Goal: Information Seeking & Learning: Learn about a topic

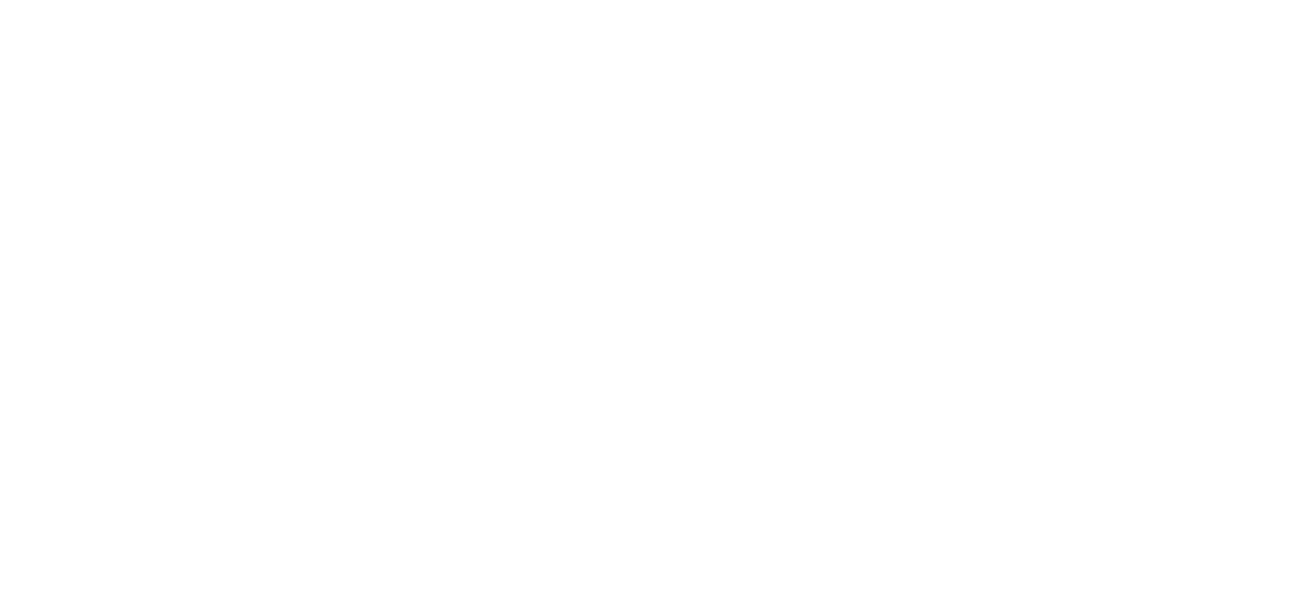
scroll to position [16415, 0]
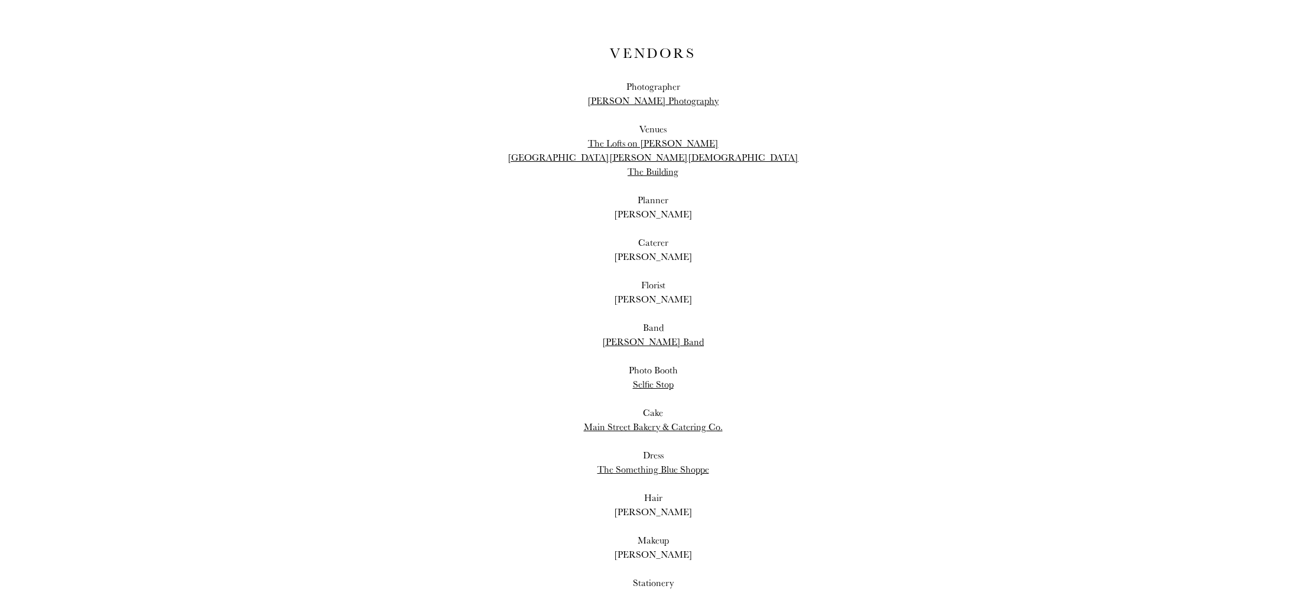
scroll to position [27166, 0]
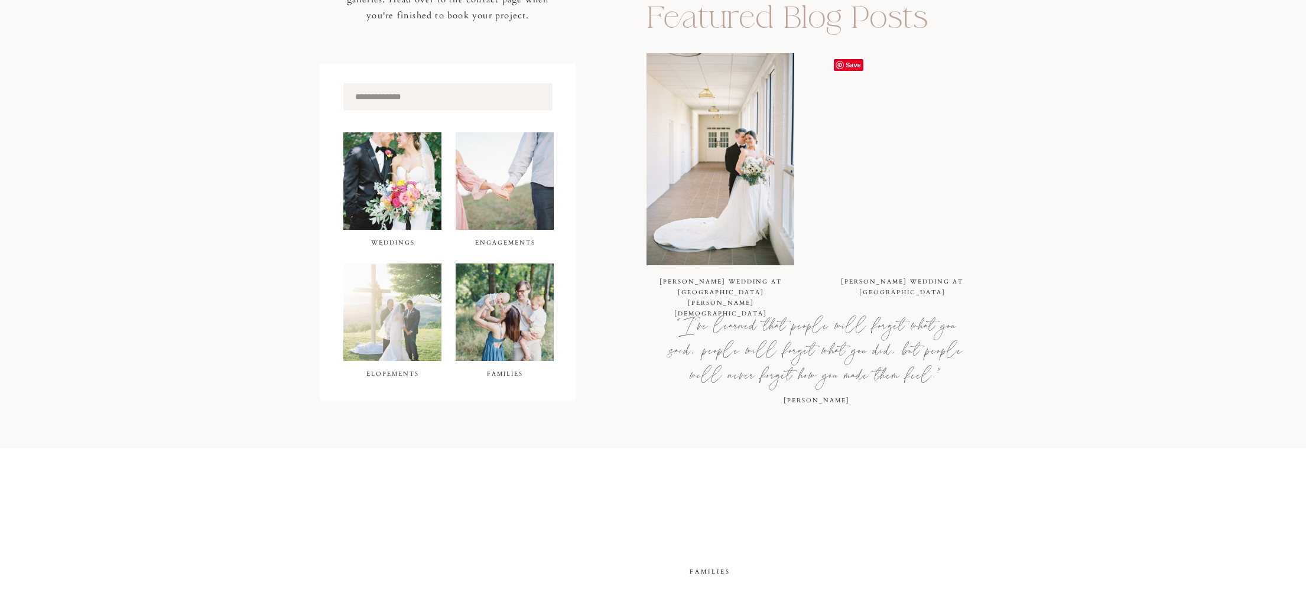
scroll to position [397, 0]
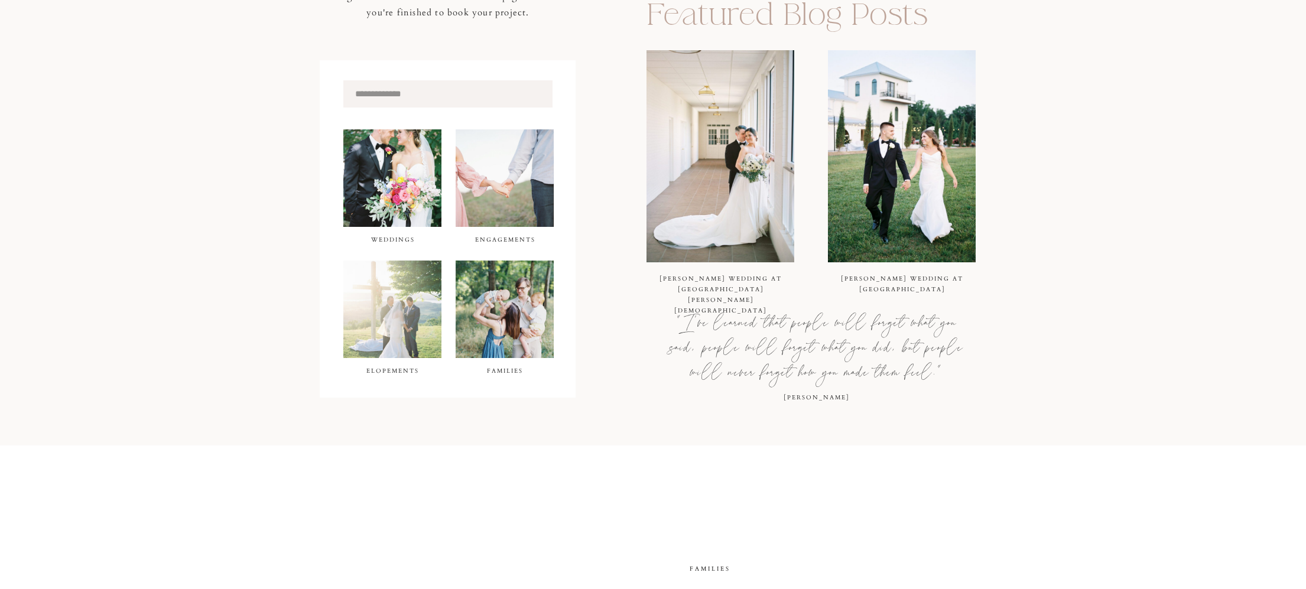
click at [370, 185] on div at bounding box center [392, 178] width 98 height 98
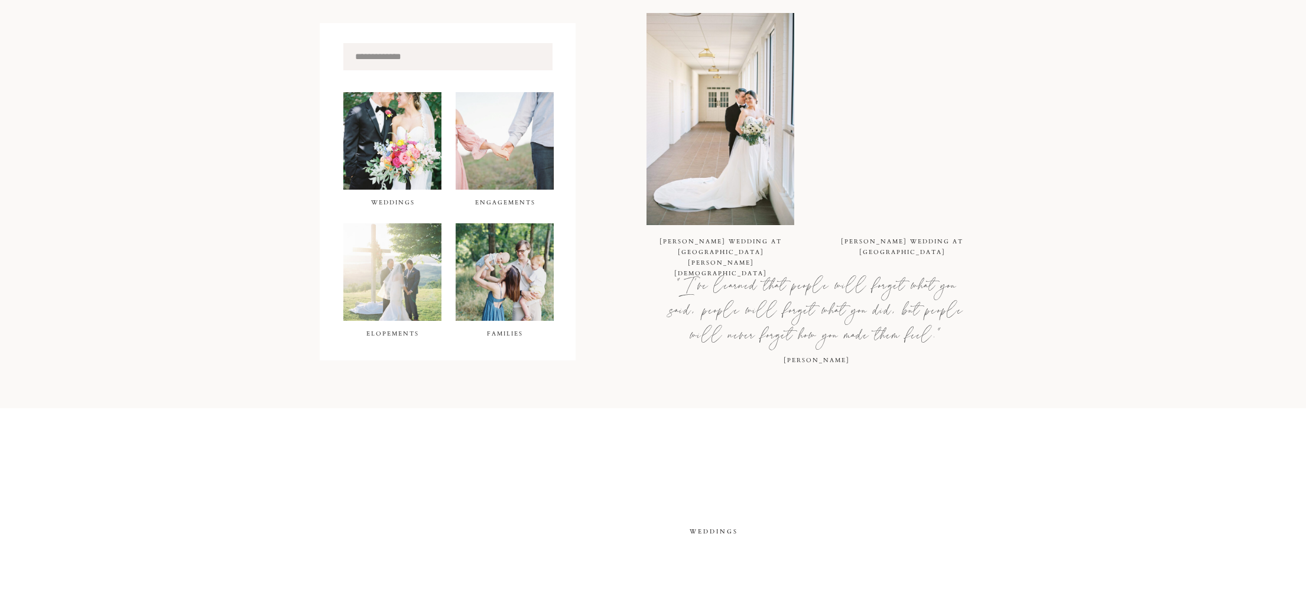
scroll to position [443, 0]
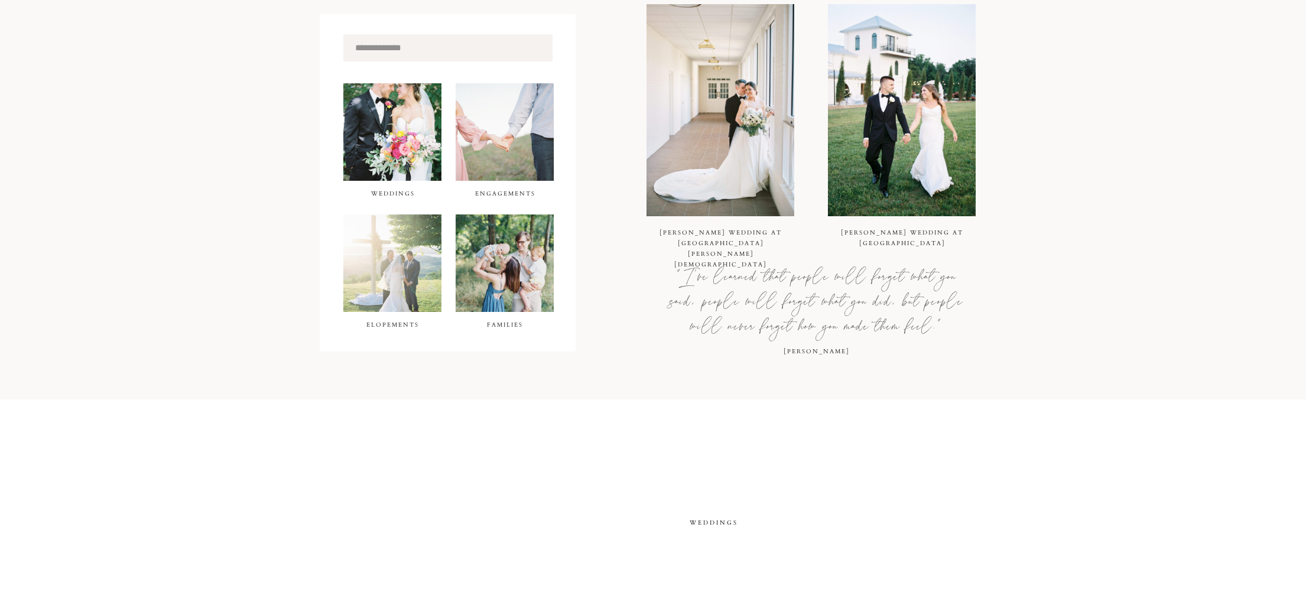
click at [415, 139] on div at bounding box center [392, 132] width 98 height 98
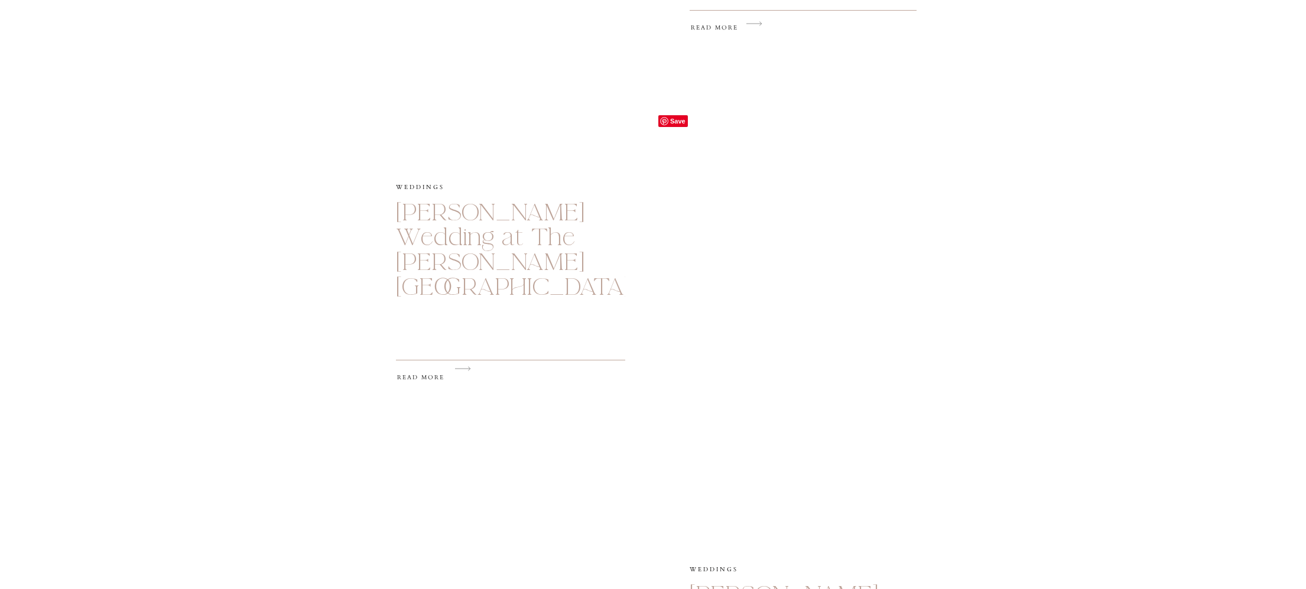
scroll to position [1129, 0]
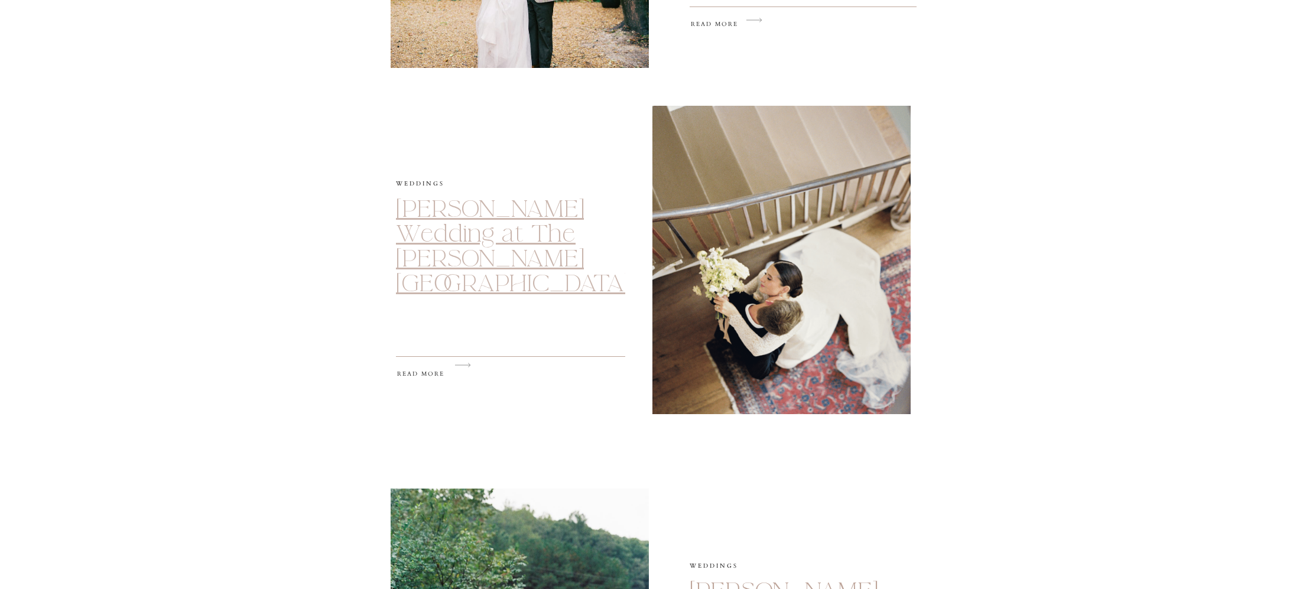
click at [485, 211] on link "Solley Wedding at The Weeden House" at bounding box center [512, 246] width 233 height 105
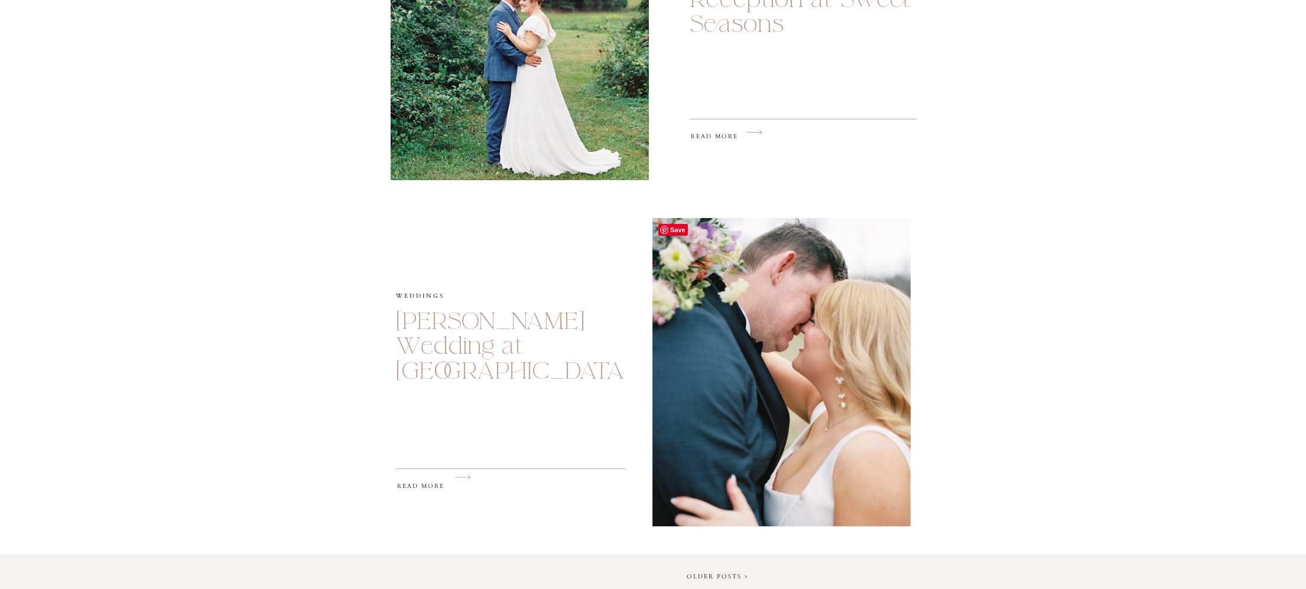
scroll to position [1748, 0]
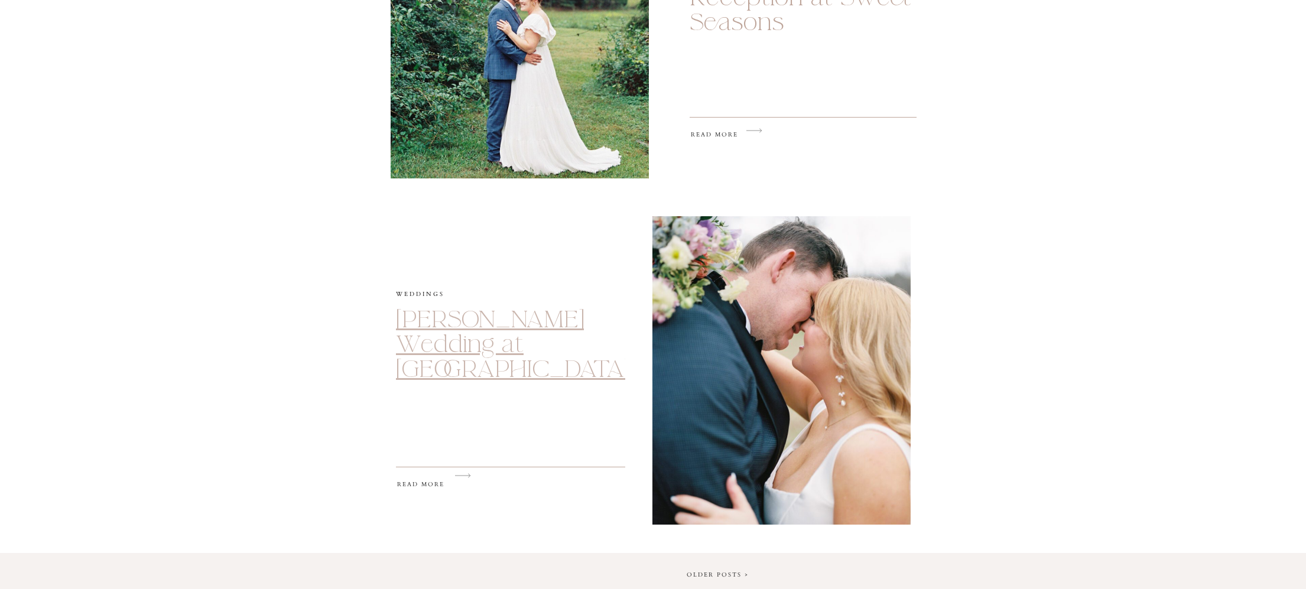
click at [445, 378] on link "Howell-Hagan Wedding at Oak Meadow Event Center" at bounding box center [512, 344] width 233 height 80
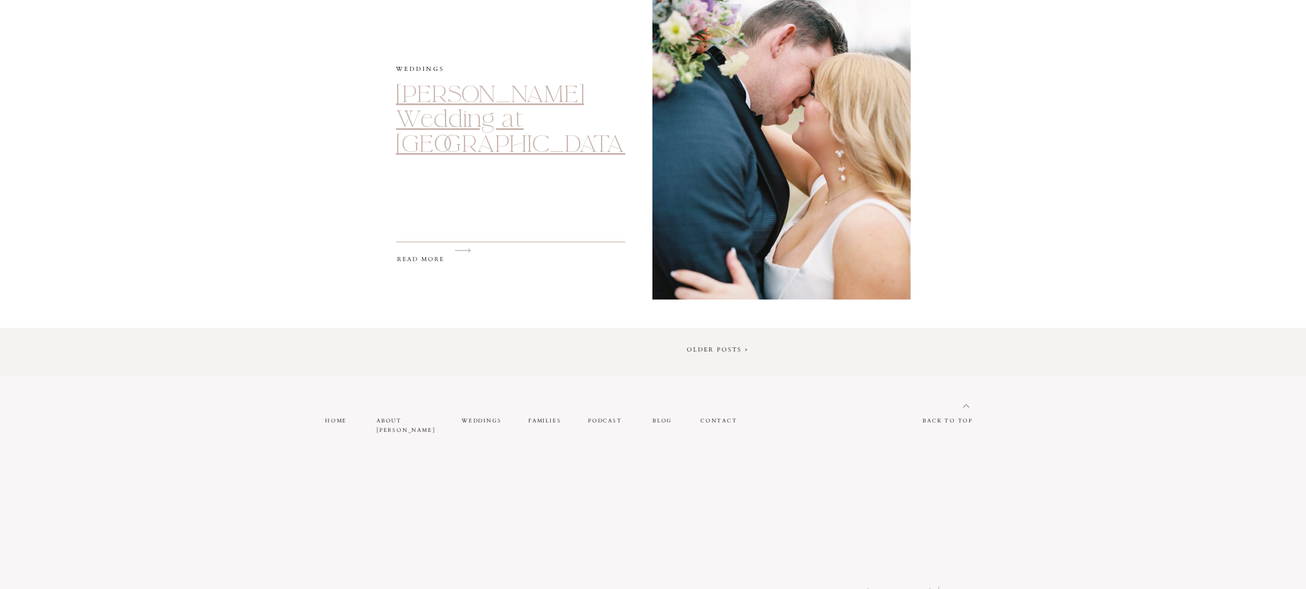
scroll to position [1982, 0]
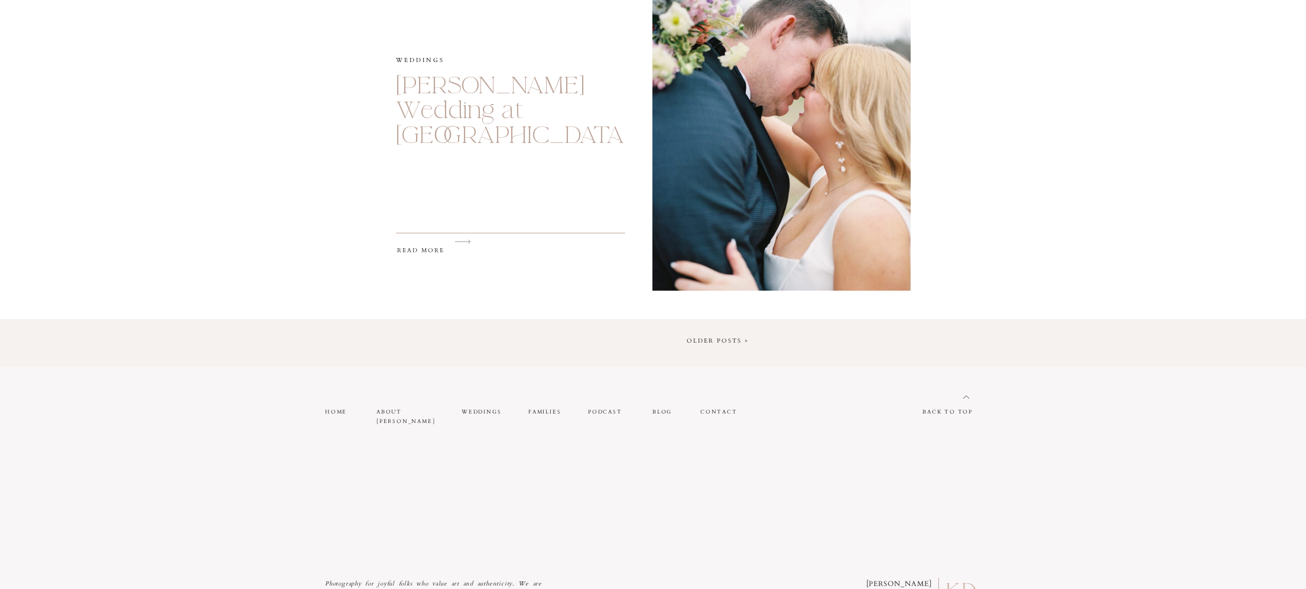
click at [730, 337] on link "Older Posts >" at bounding box center [718, 341] width 62 height 8
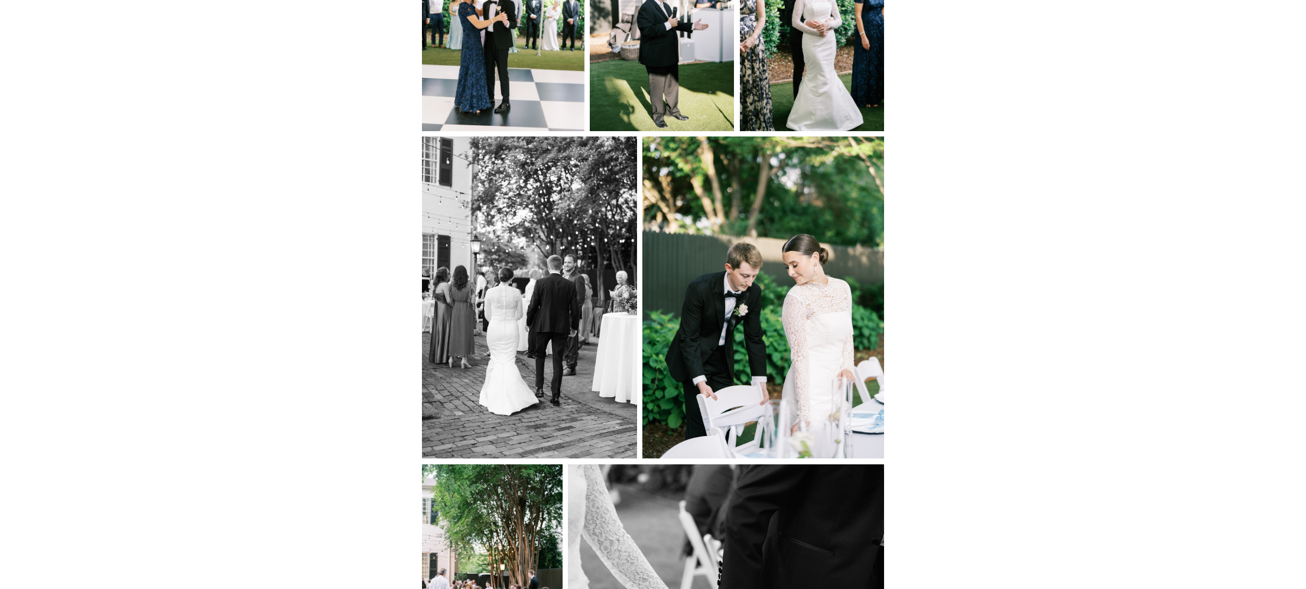
scroll to position [19052, 0]
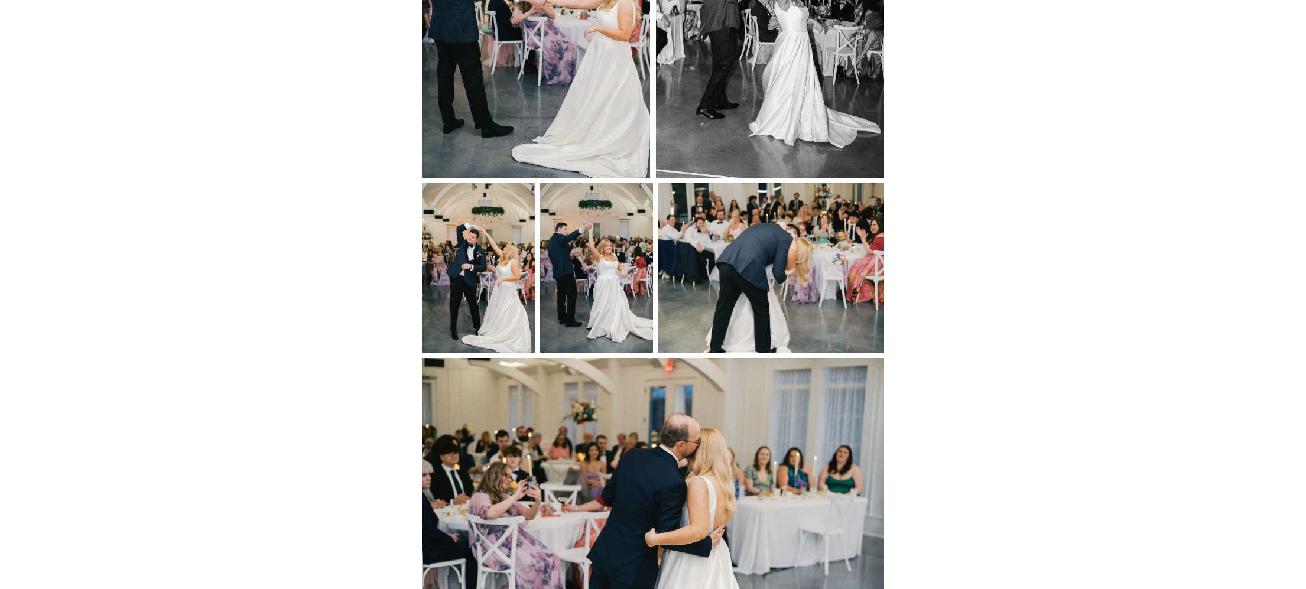
scroll to position [12426, 0]
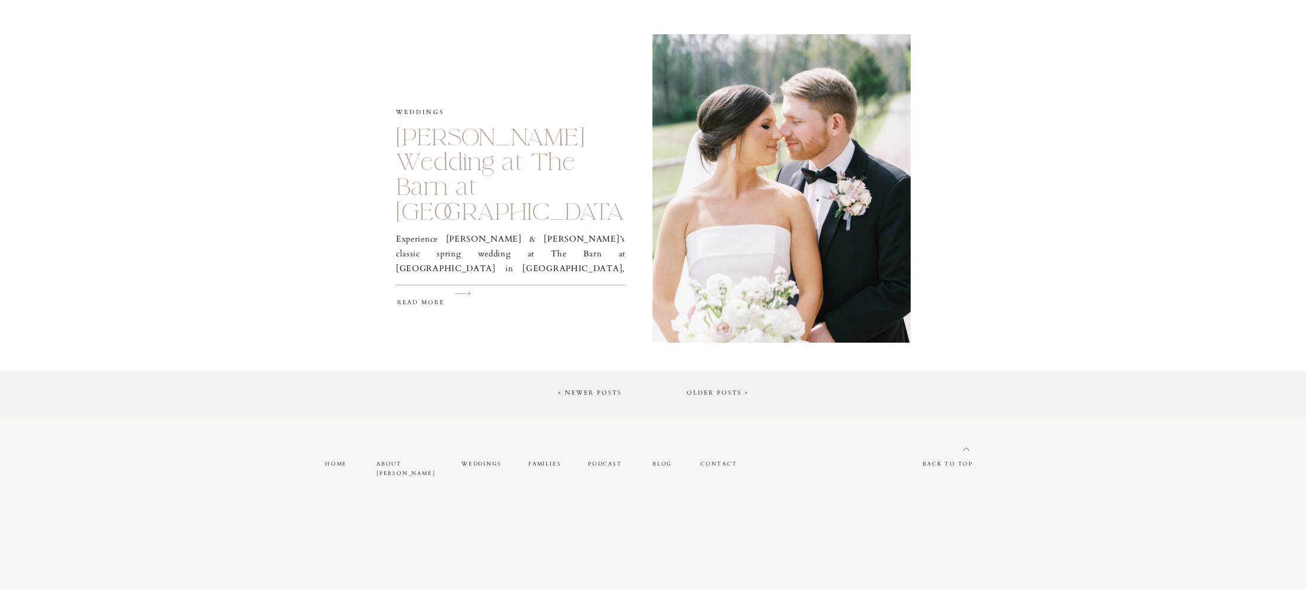
scroll to position [1937, 0]
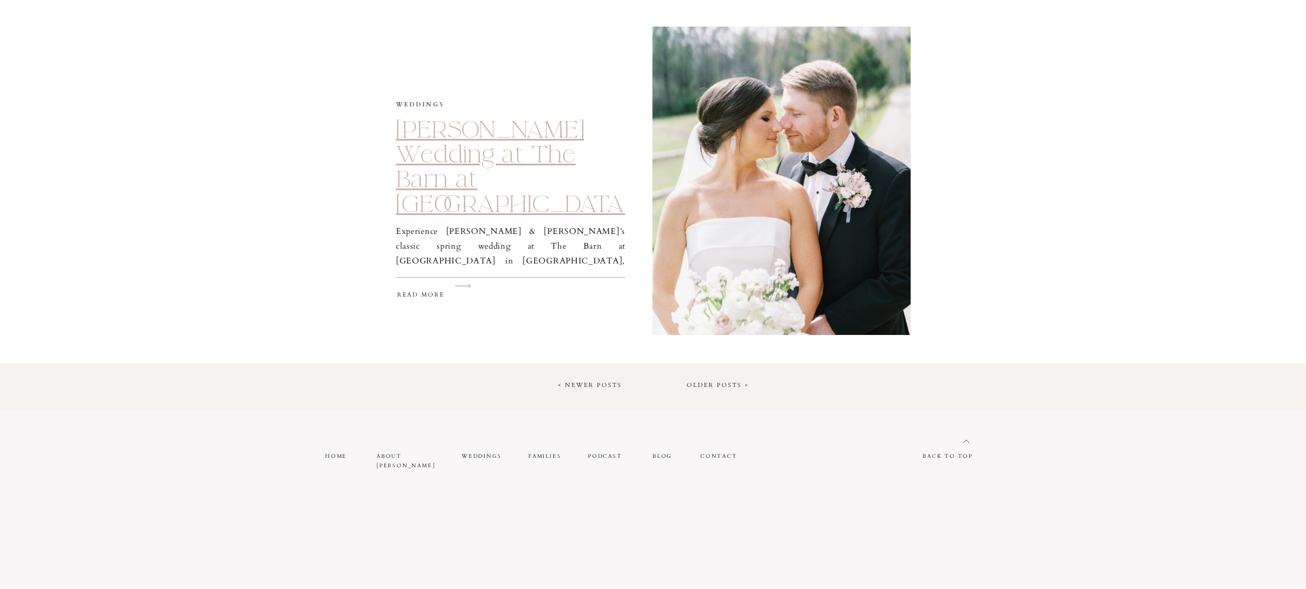
click at [444, 163] on link "[PERSON_NAME] Wedding at The Barn at [GEOGRAPHIC_DATA]" at bounding box center [512, 167] width 233 height 105
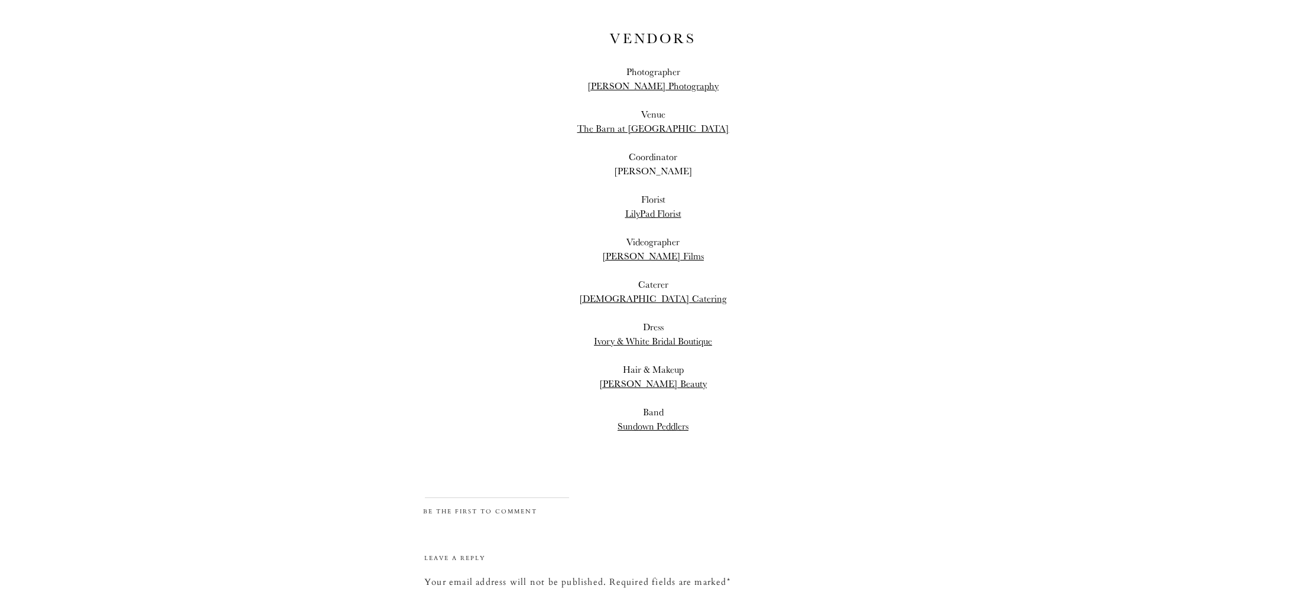
scroll to position [13430, 0]
